Goal: Check status

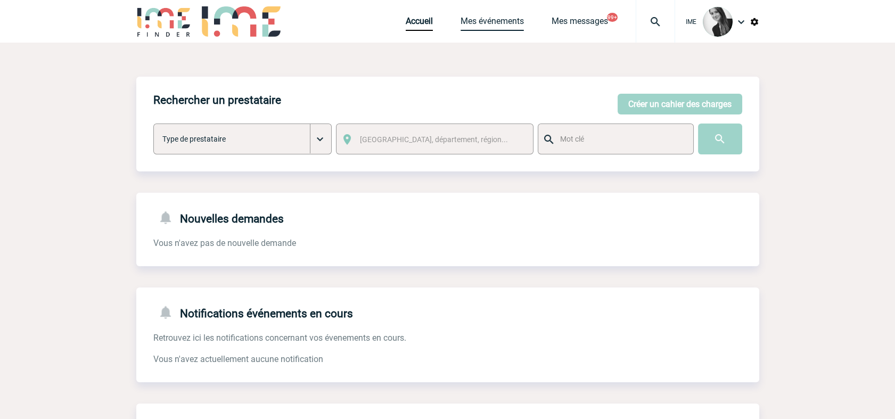
click at [489, 23] on link "Mes événements" at bounding box center [492, 23] width 63 height 15
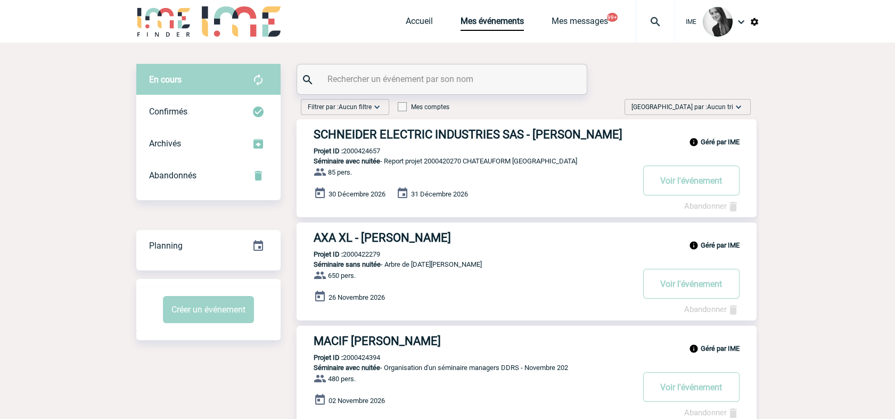
drag, startPoint x: 728, startPoint y: 110, endPoint x: 727, endPoint y: 117, distance: 6.6
click at [728, 110] on span "Aucun tri" at bounding box center [720, 106] width 26 height 7
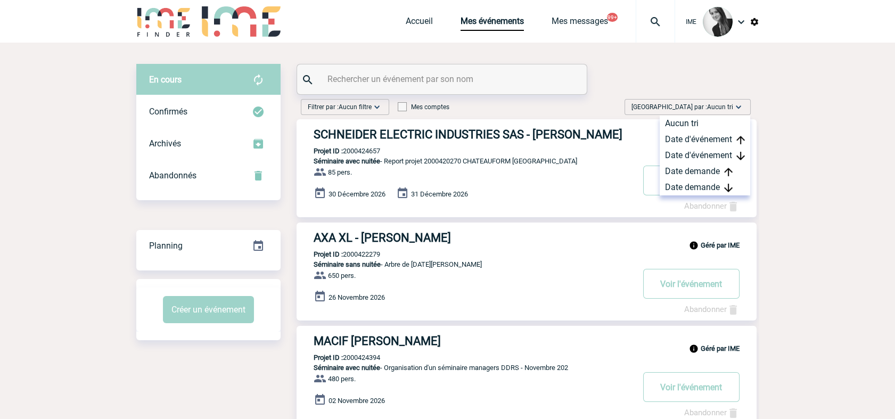
drag, startPoint x: 716, startPoint y: 186, endPoint x: 733, endPoint y: 208, distance: 27.7
click at [716, 186] on div "Date demande" at bounding box center [705, 187] width 91 height 16
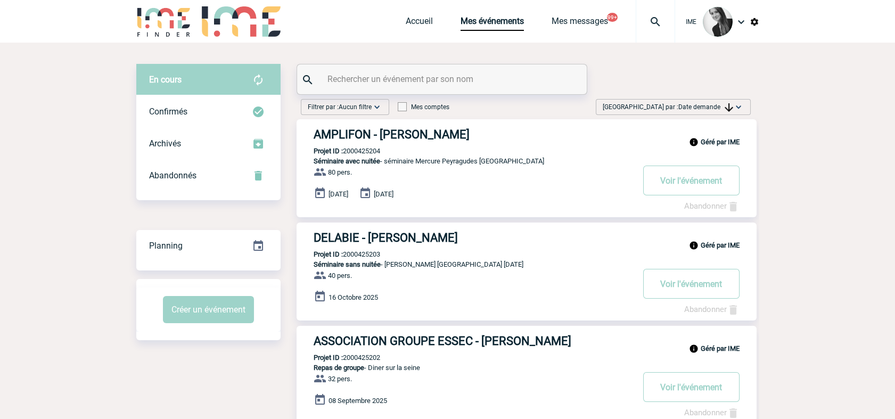
click at [719, 103] on span "Date demande" at bounding box center [705, 106] width 55 height 7
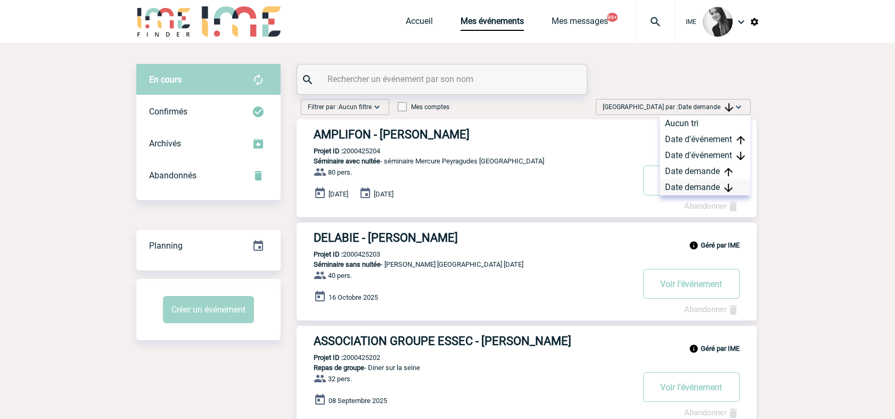
click at [665, 194] on div "Date demande" at bounding box center [705, 187] width 91 height 16
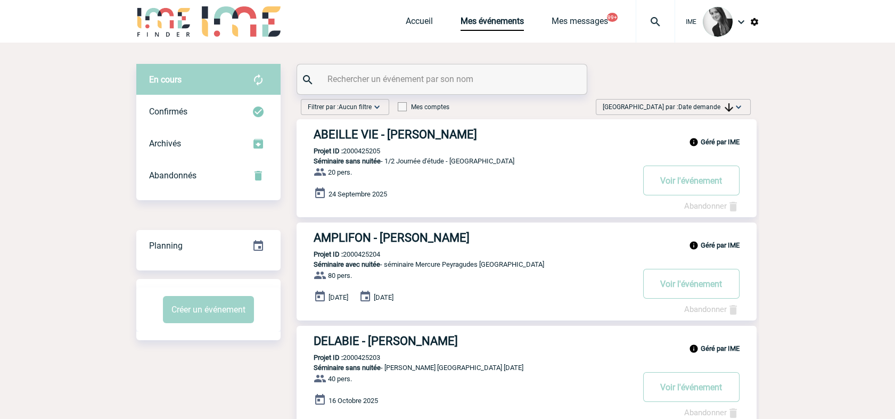
click at [442, 76] on input "text" at bounding box center [443, 78] width 237 height 15
paste input "2000421569"
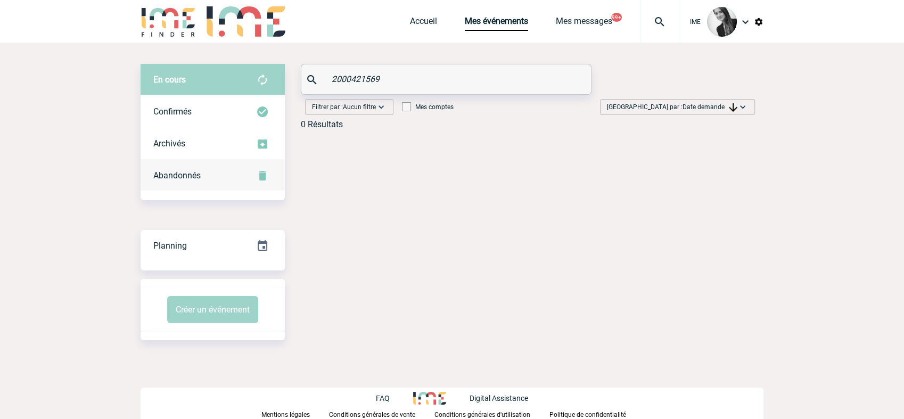
click at [209, 174] on div "Abandonnés" at bounding box center [213, 176] width 144 height 32
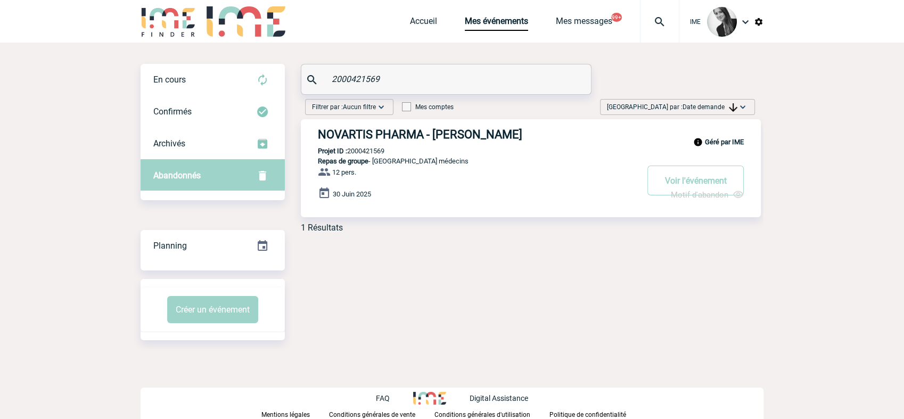
drag, startPoint x: 399, startPoint y: 77, endPoint x: 237, endPoint y: 43, distance: 165.4
click at [237, 43] on div "En cours En cours Confirmés Archivés Abandonnés En cours Confirmés Archivés Aba…" at bounding box center [452, 202] width 623 height 319
paste input "3821"
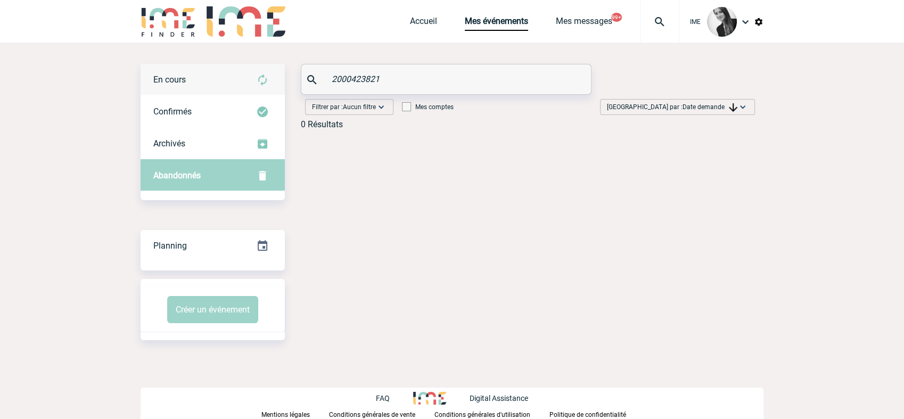
click at [232, 79] on div "En cours" at bounding box center [213, 80] width 144 height 32
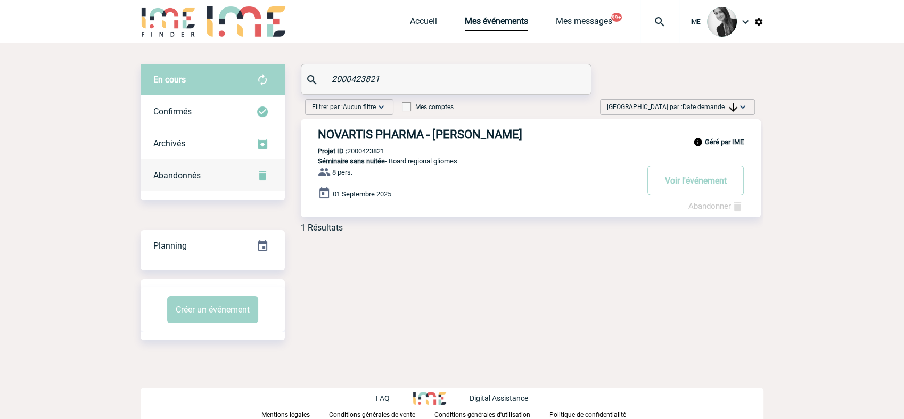
click at [186, 173] on span "Abandonnés" at bounding box center [176, 175] width 47 height 10
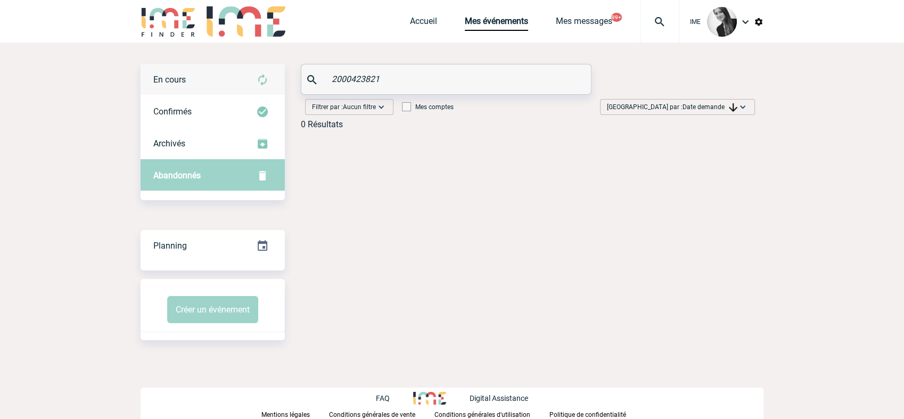
click at [188, 76] on div "En cours" at bounding box center [213, 80] width 144 height 32
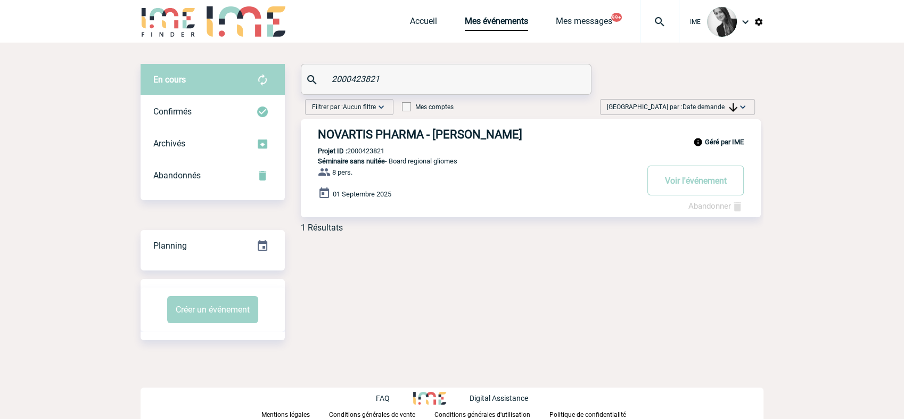
drag, startPoint x: 397, startPoint y: 86, endPoint x: 287, endPoint y: 58, distance: 113.8
click at [289, 58] on div "En cours En cours Confirmés Archivés Abandonnés En cours Confirmés Archivés Aba…" at bounding box center [452, 202] width 623 height 319
drag, startPoint x: 396, startPoint y: 77, endPoint x: 271, endPoint y: 52, distance: 127.0
click at [272, 52] on div "En cours En cours Confirmés Archivés Abandonnés En cours Confirmés Archivés Aba…" at bounding box center [452, 202] width 623 height 319
paste input "89"
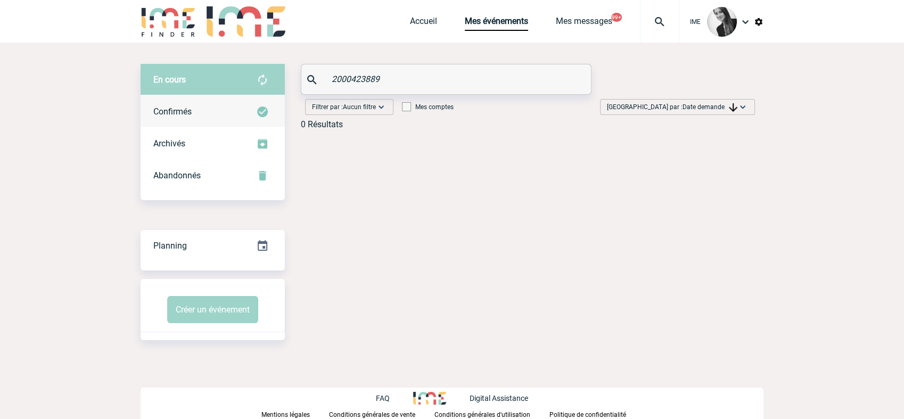
click at [191, 96] on div "Confirmés" at bounding box center [213, 112] width 144 height 32
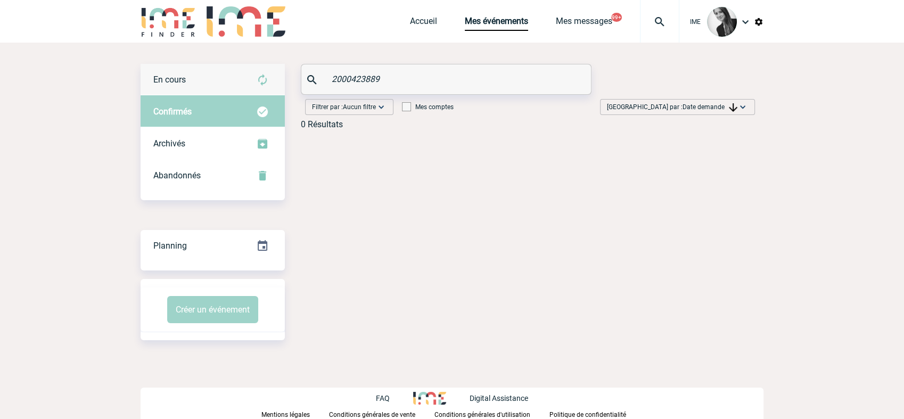
click at [199, 76] on div "En cours" at bounding box center [213, 80] width 144 height 32
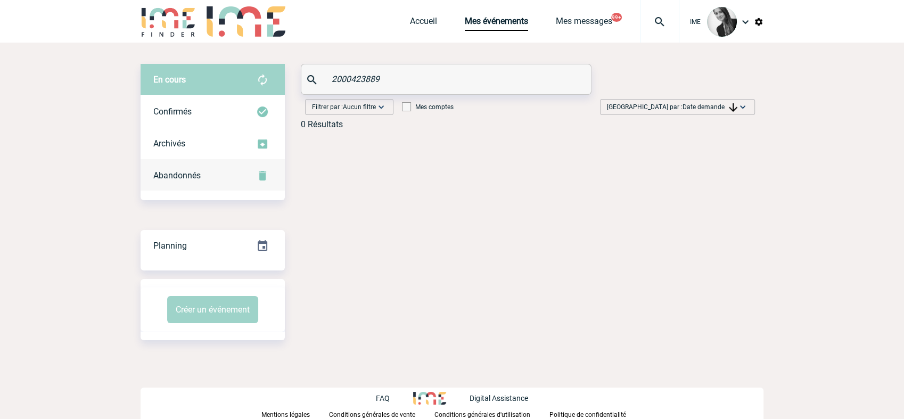
click at [185, 183] on div "Abandonnés" at bounding box center [213, 176] width 144 height 32
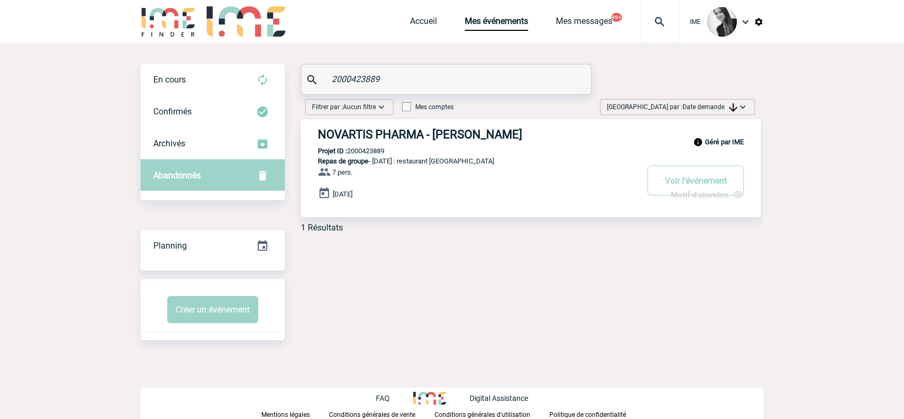
drag, startPoint x: 320, startPoint y: 69, endPoint x: 173, endPoint y: 46, distance: 148.6
click at [173, 46] on div "En cours En cours Confirmés Archivés Abandonnés En cours Confirmés Archivés Aba…" at bounding box center [452, 202] width 623 height 319
paste input "4170"
drag, startPoint x: 385, startPoint y: 79, endPoint x: 222, endPoint y: 69, distance: 163.7
click at [229, 68] on div "En cours En cours Confirmés Archivés Abandonnés En cours Confirmés Archivés Aba…" at bounding box center [452, 152] width 623 height 177
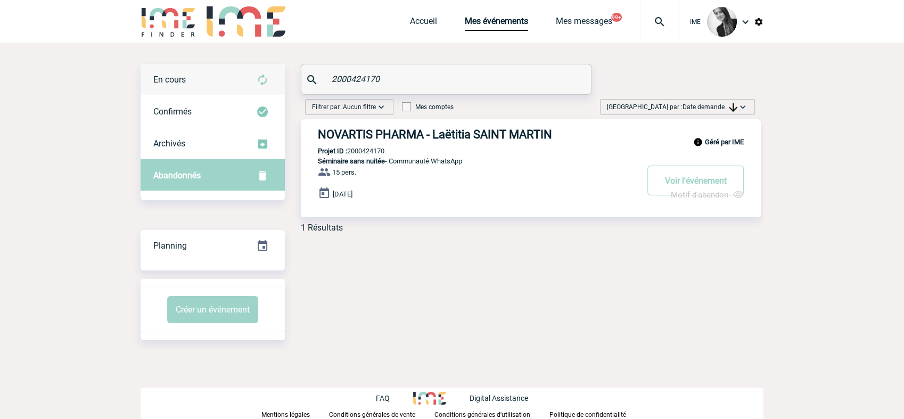
paste input "1569"
click at [204, 75] on div "En cours" at bounding box center [213, 80] width 144 height 32
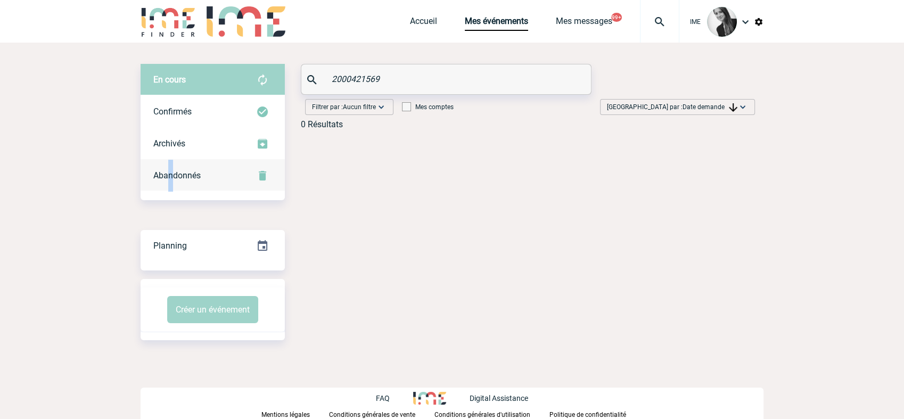
click at [171, 184] on div "Abandonnés" at bounding box center [213, 176] width 144 height 32
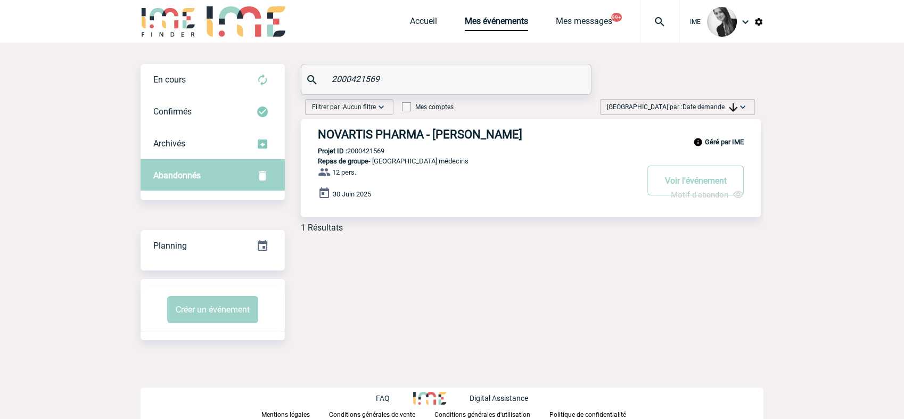
drag, startPoint x: 406, startPoint y: 77, endPoint x: 249, endPoint y: 54, distance: 158.1
click at [249, 54] on div "En cours En cours Confirmés Archivés Abandonnés En cours Confirmés Archivés Aba…" at bounding box center [452, 202] width 623 height 319
paste input "4170"
type input "2000424170"
click at [829, 162] on body "IME Accueil Mes événements" at bounding box center [452, 209] width 904 height 419
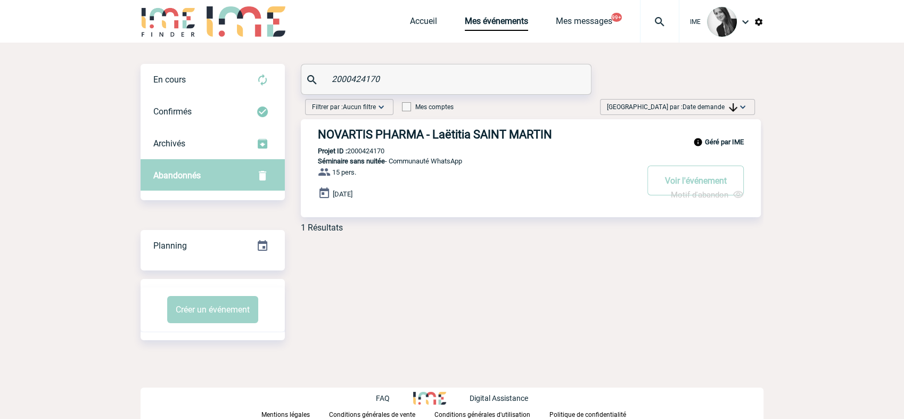
click at [537, 258] on div "En cours En cours Confirmés Archivés Abandonnés En cours Confirmés Archivés Aba…" at bounding box center [452, 202] width 623 height 319
